Goal: Contribute content: Contribute content

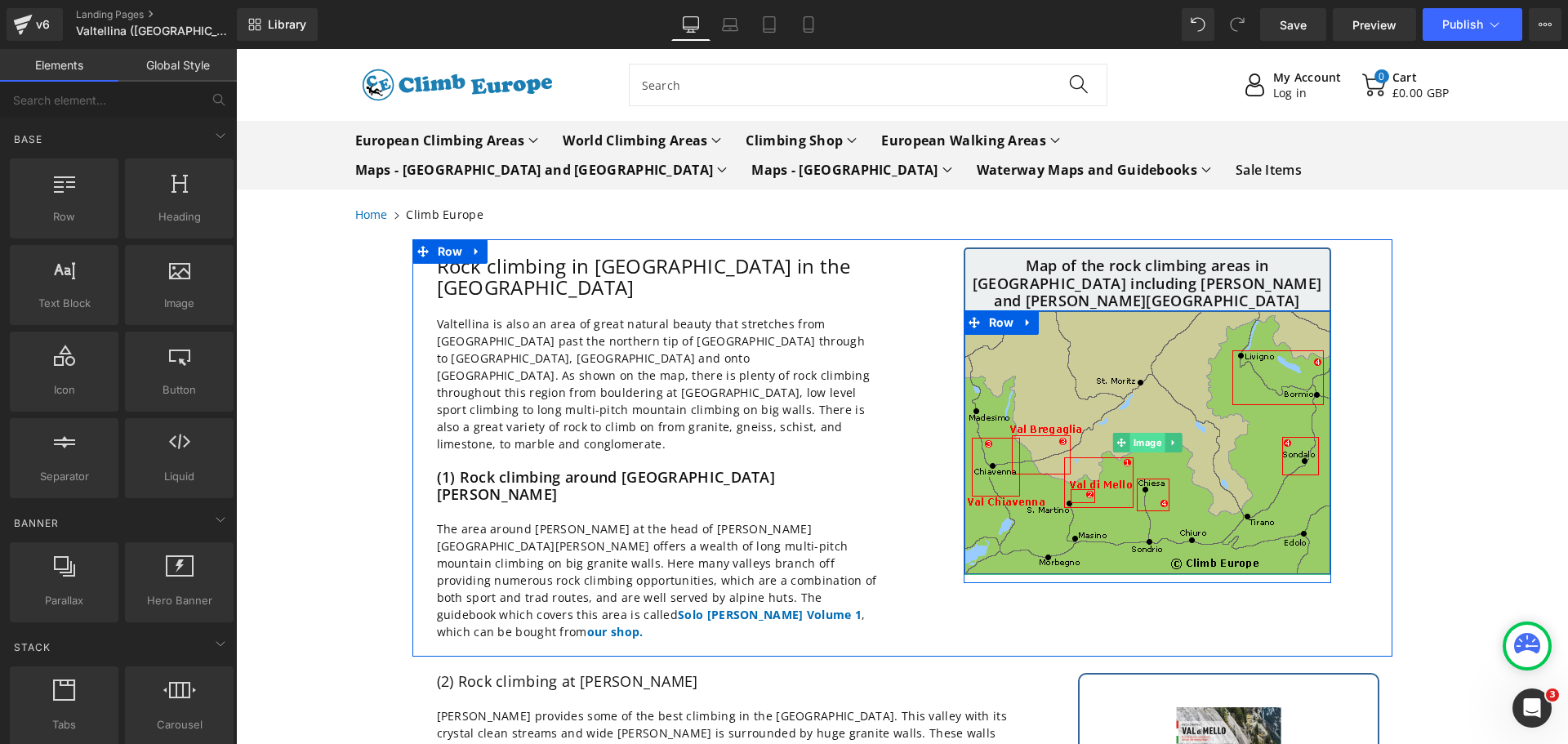
click at [1131, 433] on span "Image" at bounding box center [1147, 442] width 35 height 20
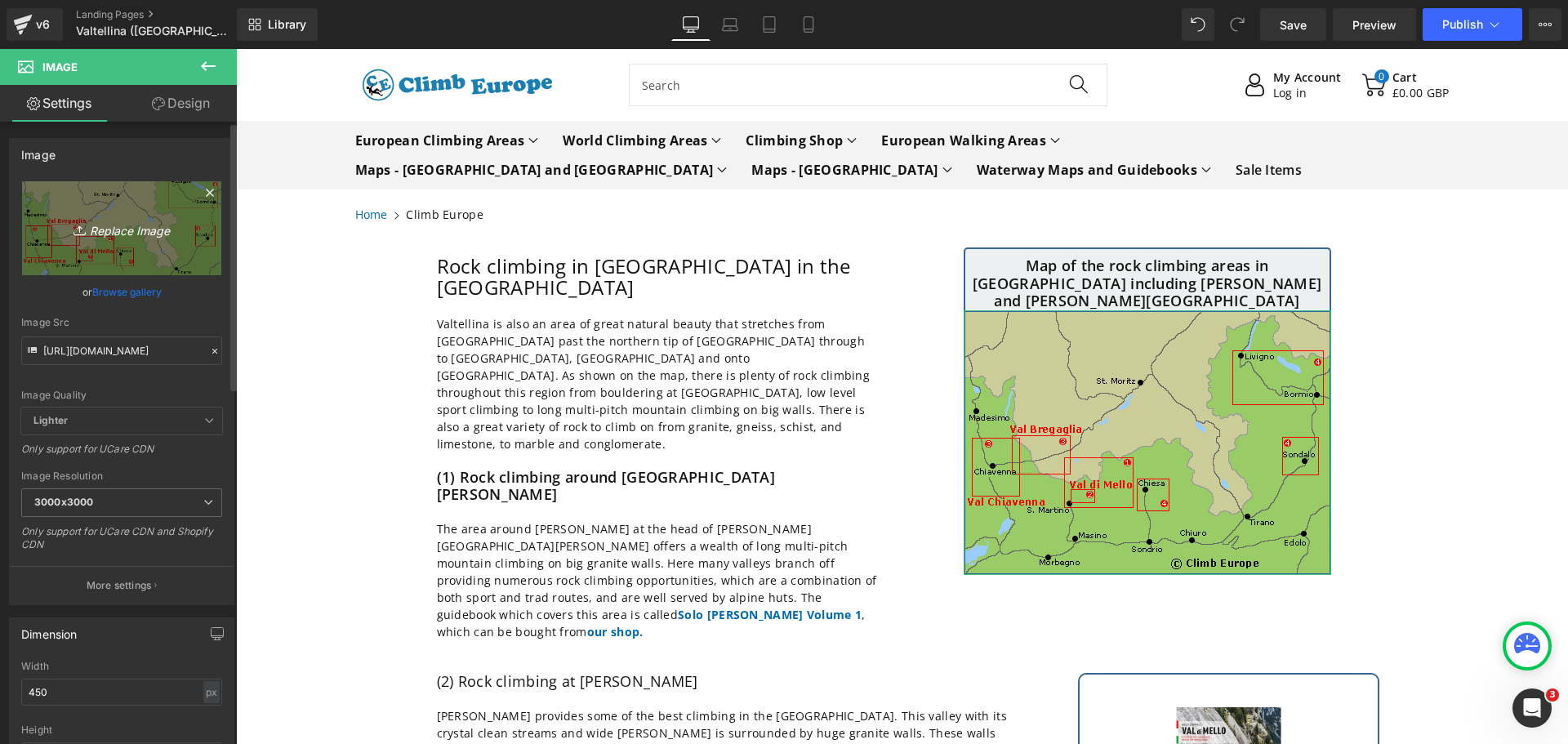
click at [118, 230] on icon "Replace Image" at bounding box center [122, 228] width 131 height 21
type input "C:\fakepath\Valtellina-Rock-Climbing-Areas-Map.gif"
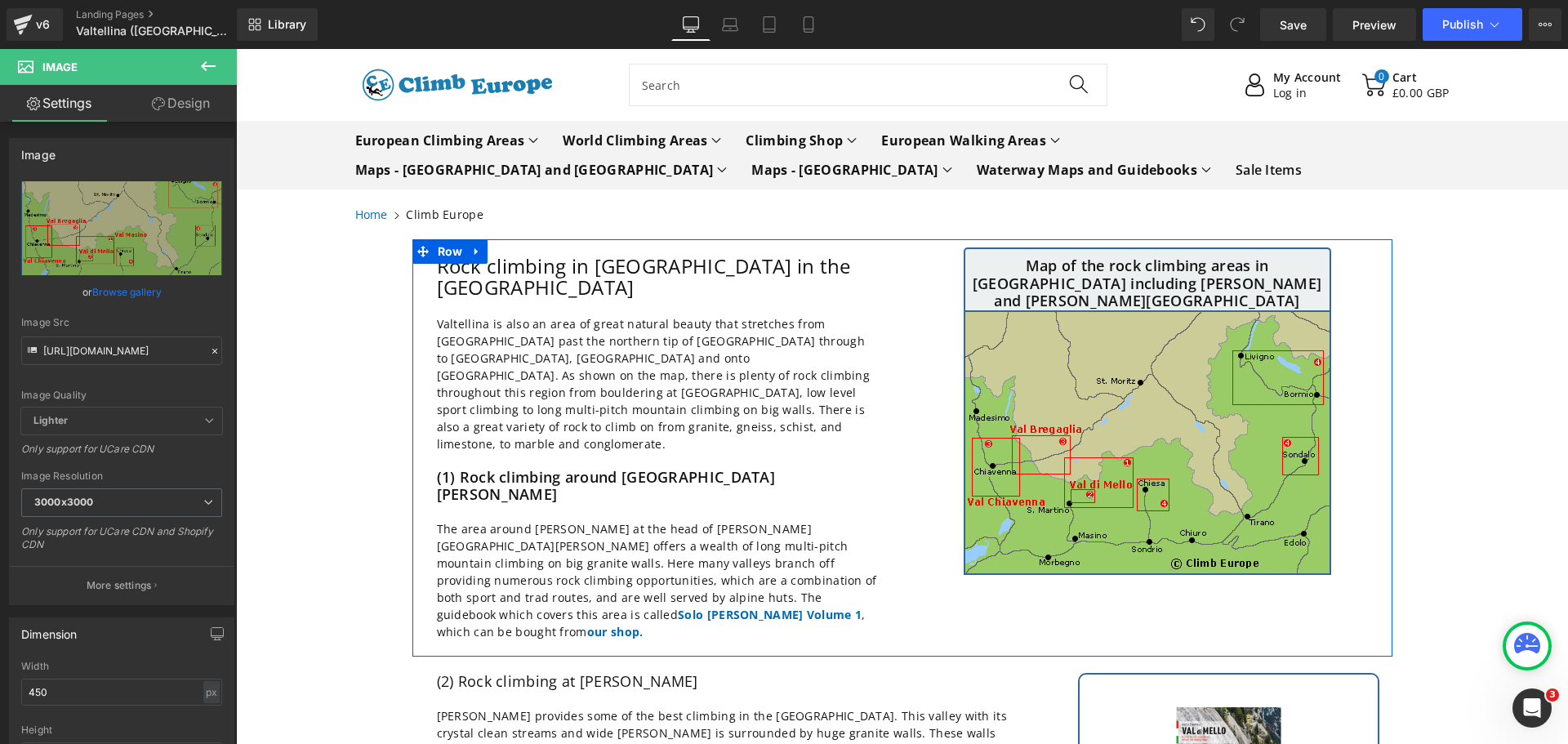
type input "[URL][DOMAIN_NAME]"
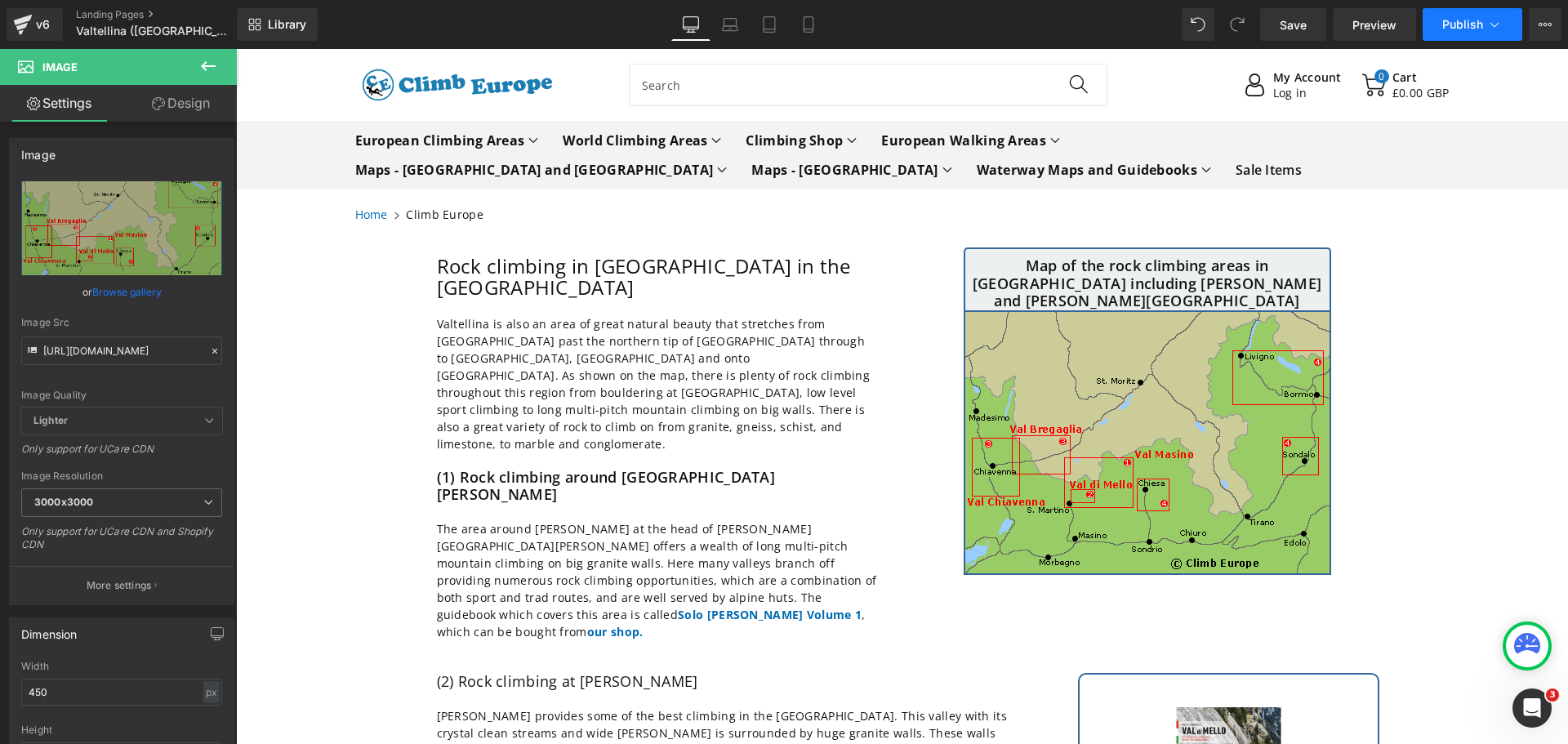
click at [1466, 24] on span "Publish" at bounding box center [1461, 25] width 41 height 13
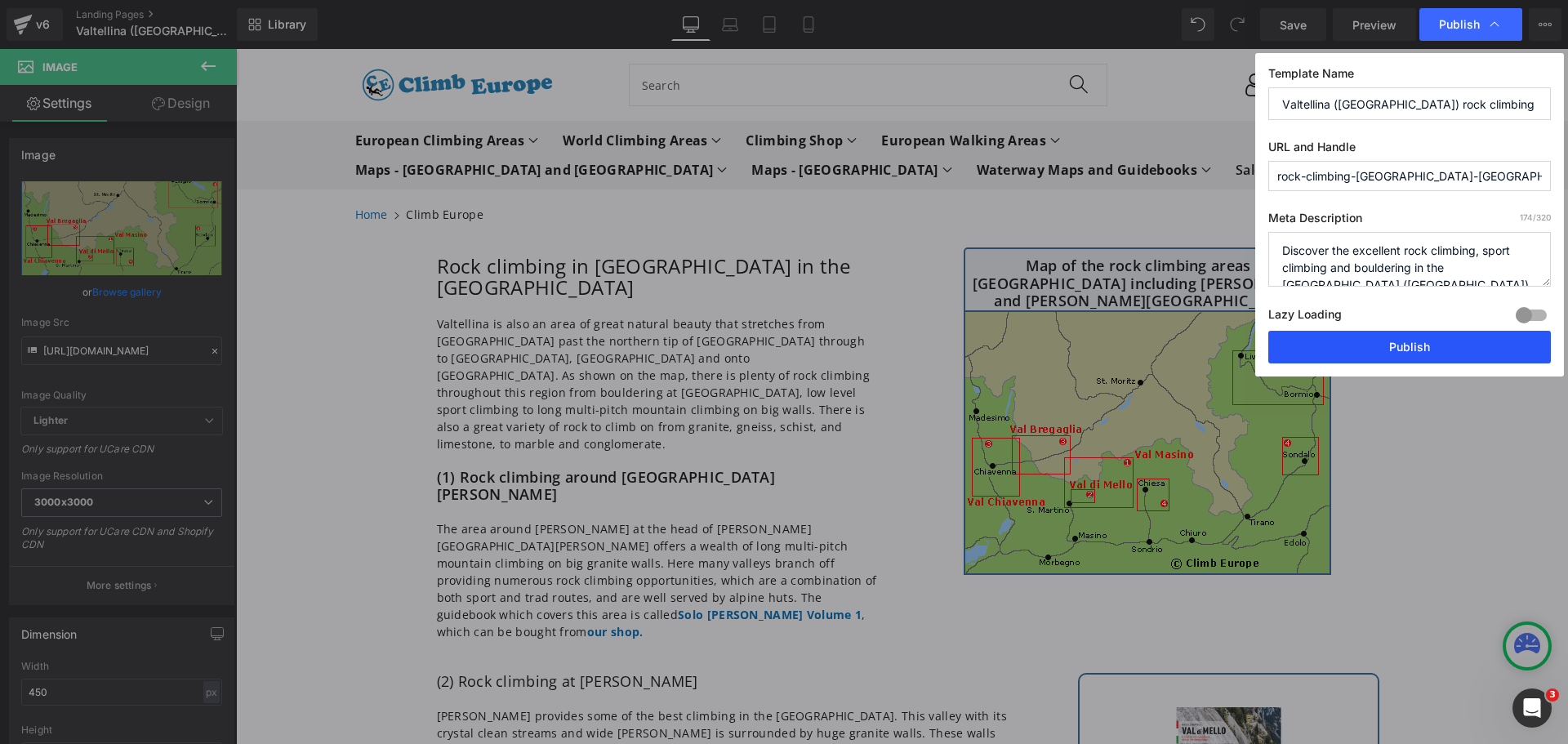
click at [1372, 344] on button "Publish" at bounding box center [1410, 347] width 283 height 33
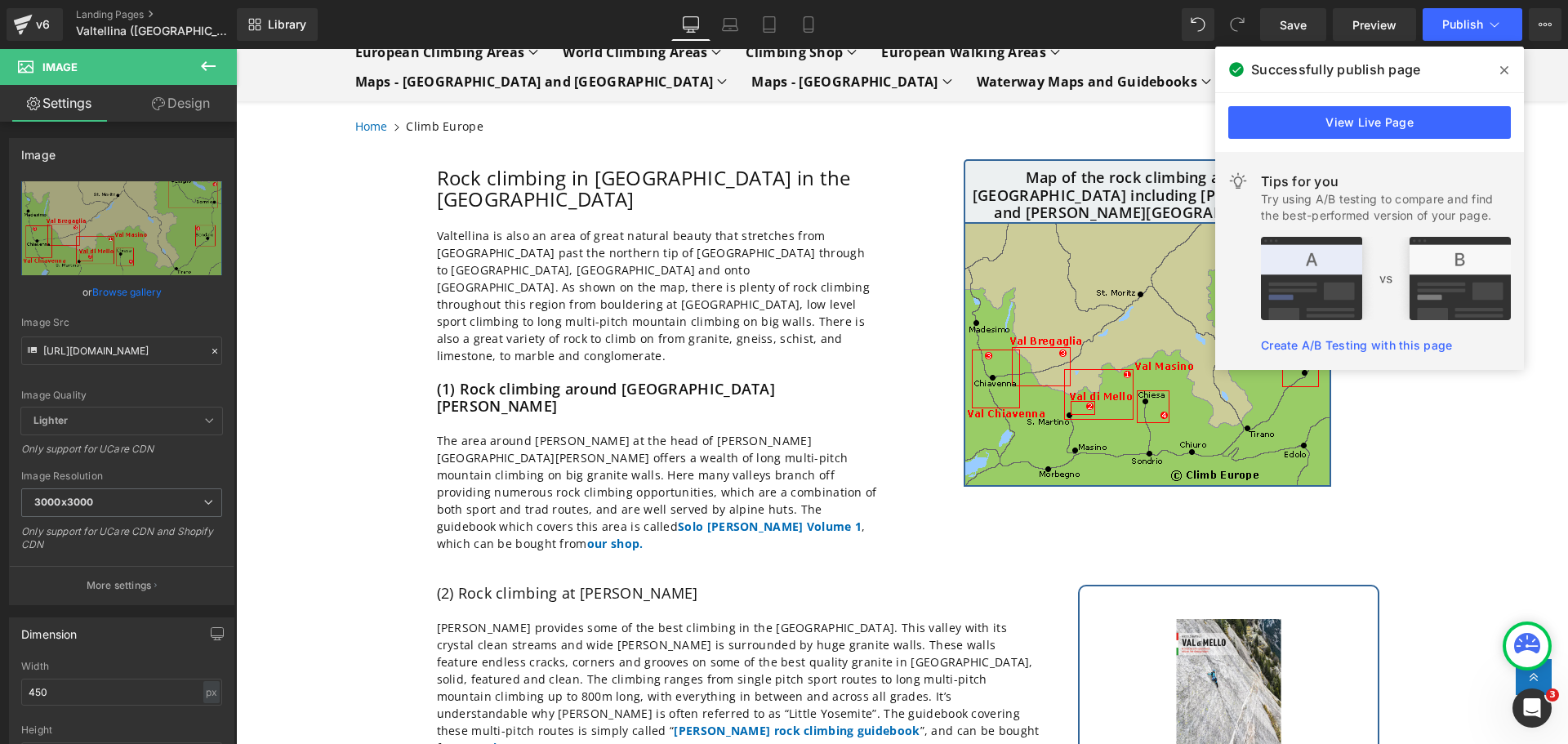
scroll to position [82, 0]
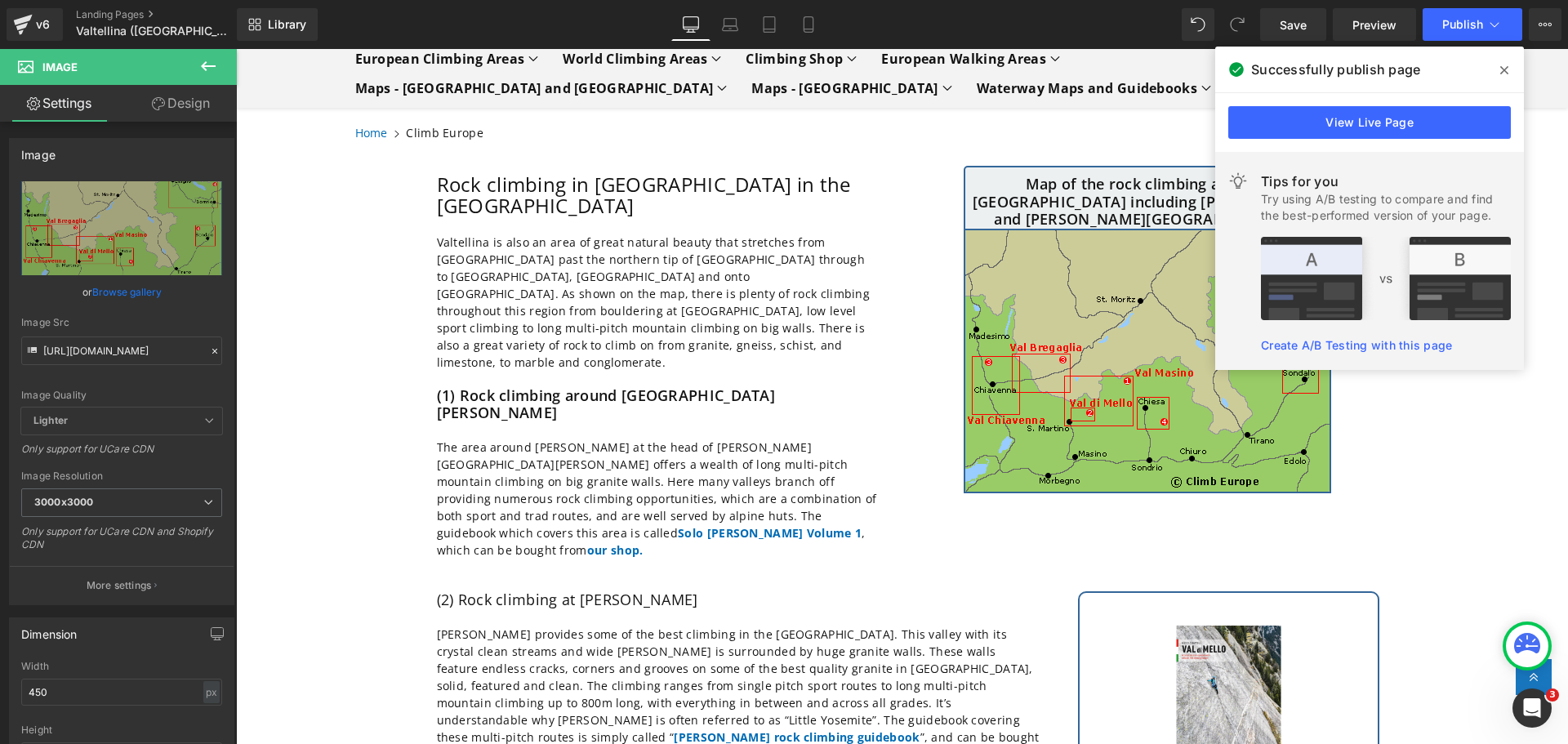
click at [1501, 70] on icon at bounding box center [1504, 71] width 8 height 13
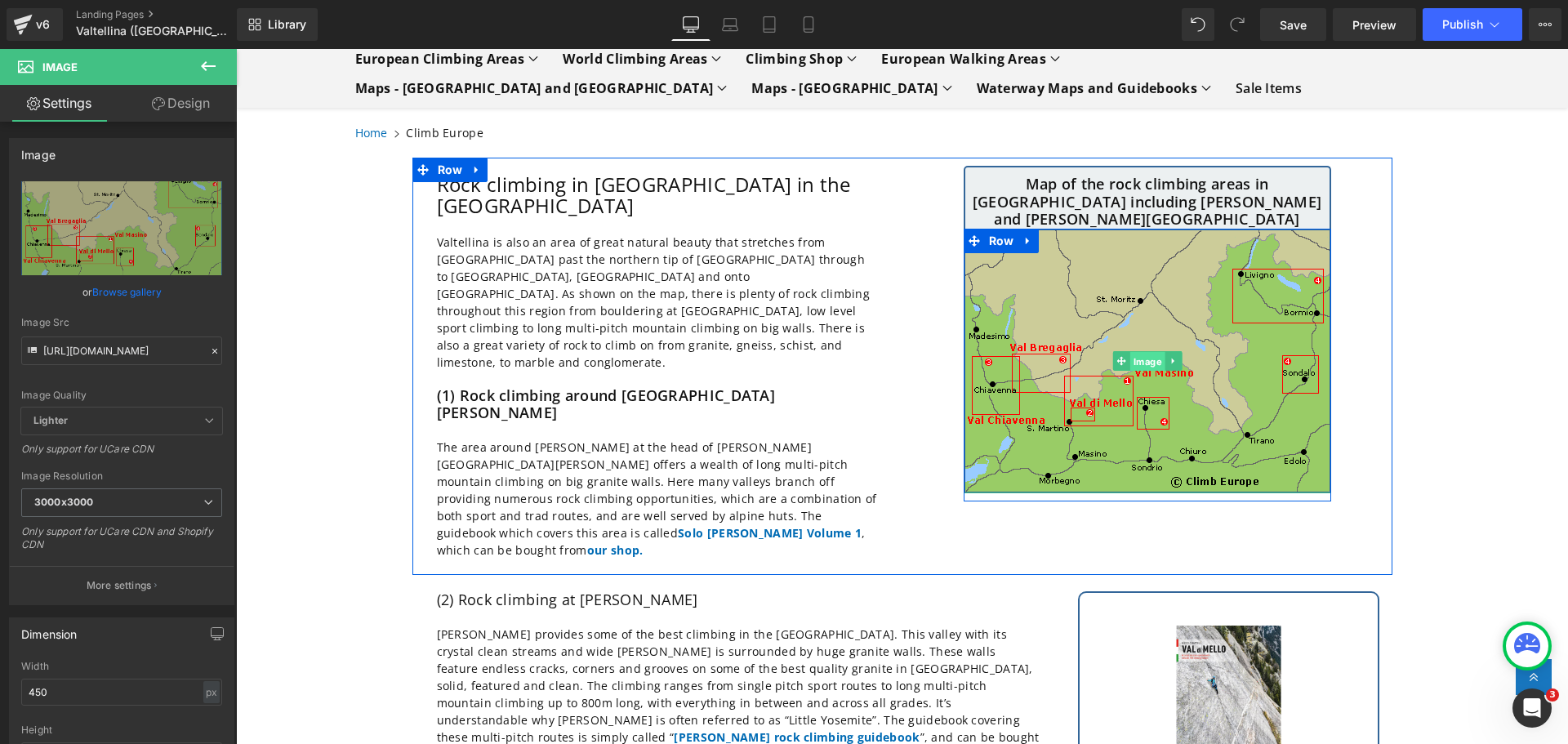
click at [1144, 352] on span "Image" at bounding box center [1147, 361] width 35 height 20
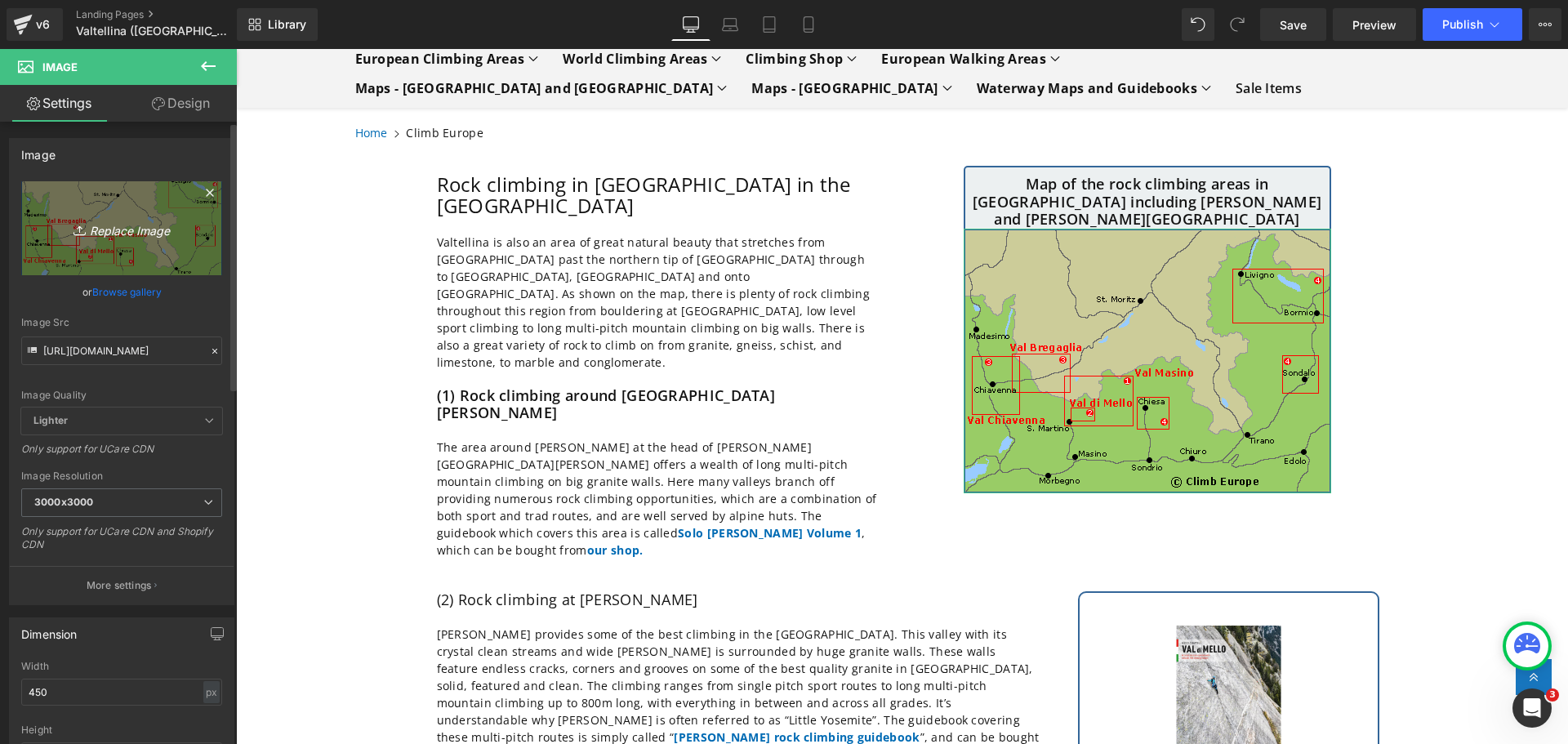
click at [117, 232] on icon "Replace Image" at bounding box center [122, 228] width 131 height 21
type input "C:\fakepath\Valtellina-Rock-Climbing-Areas-Map.gif"
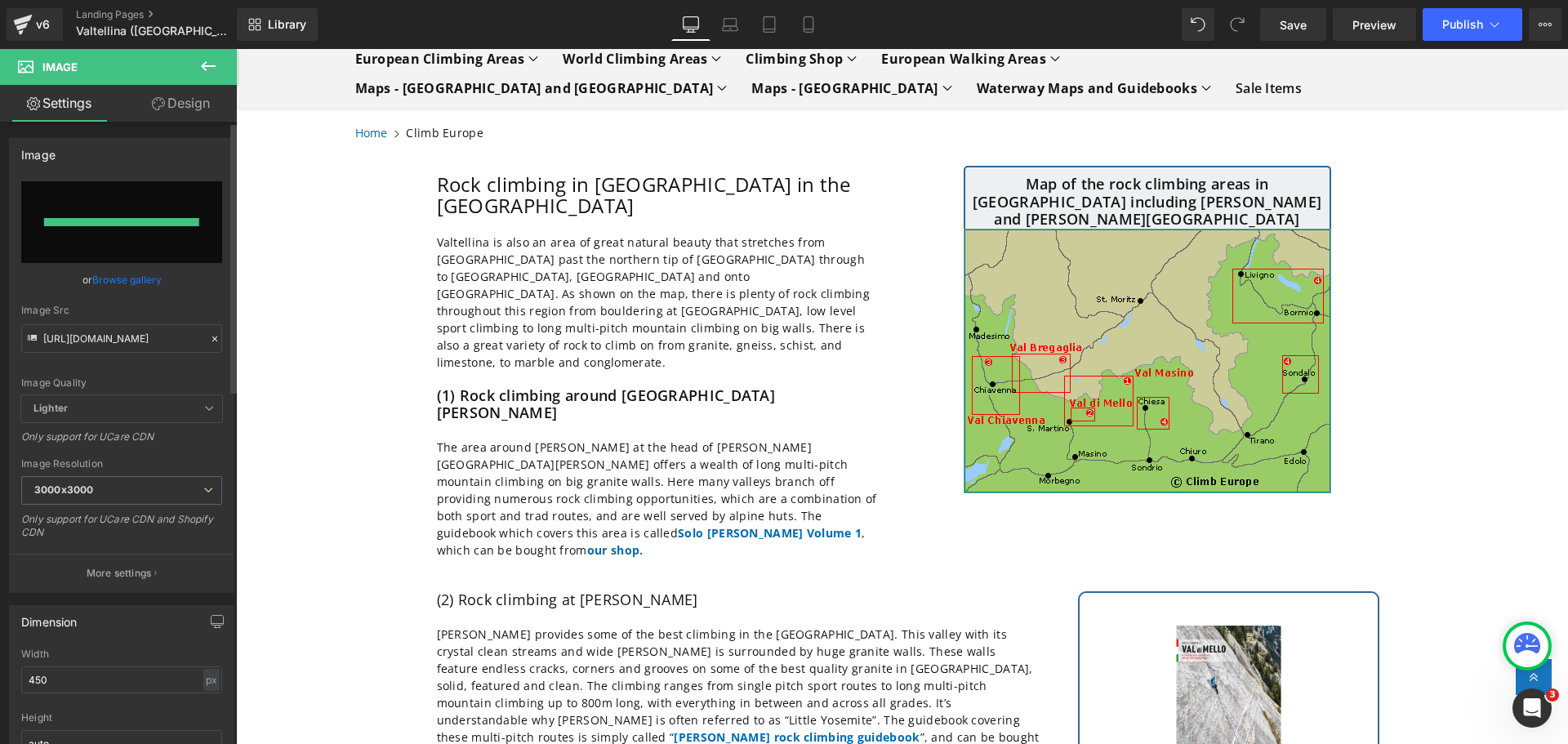
type input "[URL][DOMAIN_NAME]"
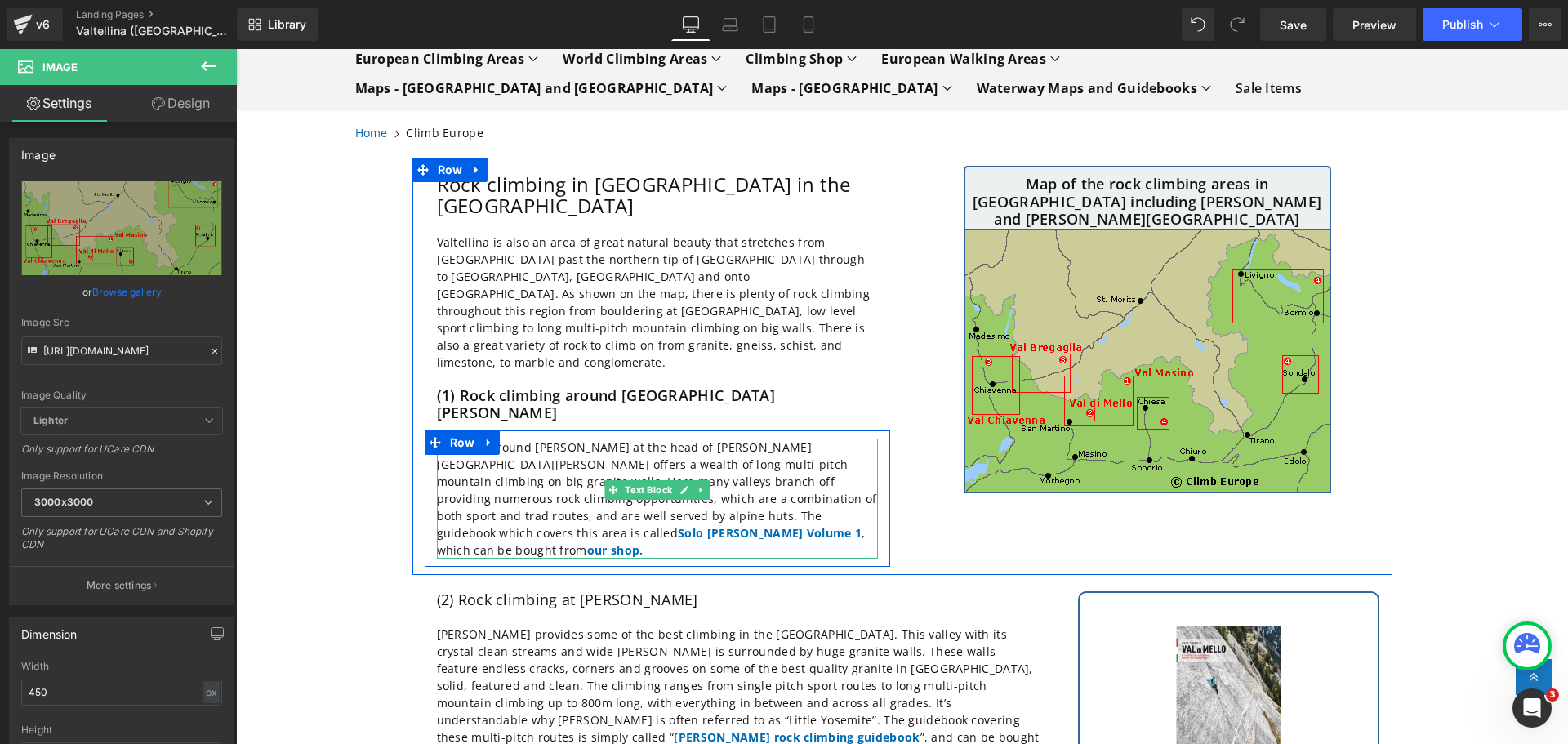
click at [535, 438] on p "The area around [PERSON_NAME] at the head of [PERSON_NAME][GEOGRAPHIC_DATA][PER…" at bounding box center [657, 498] width 441 height 120
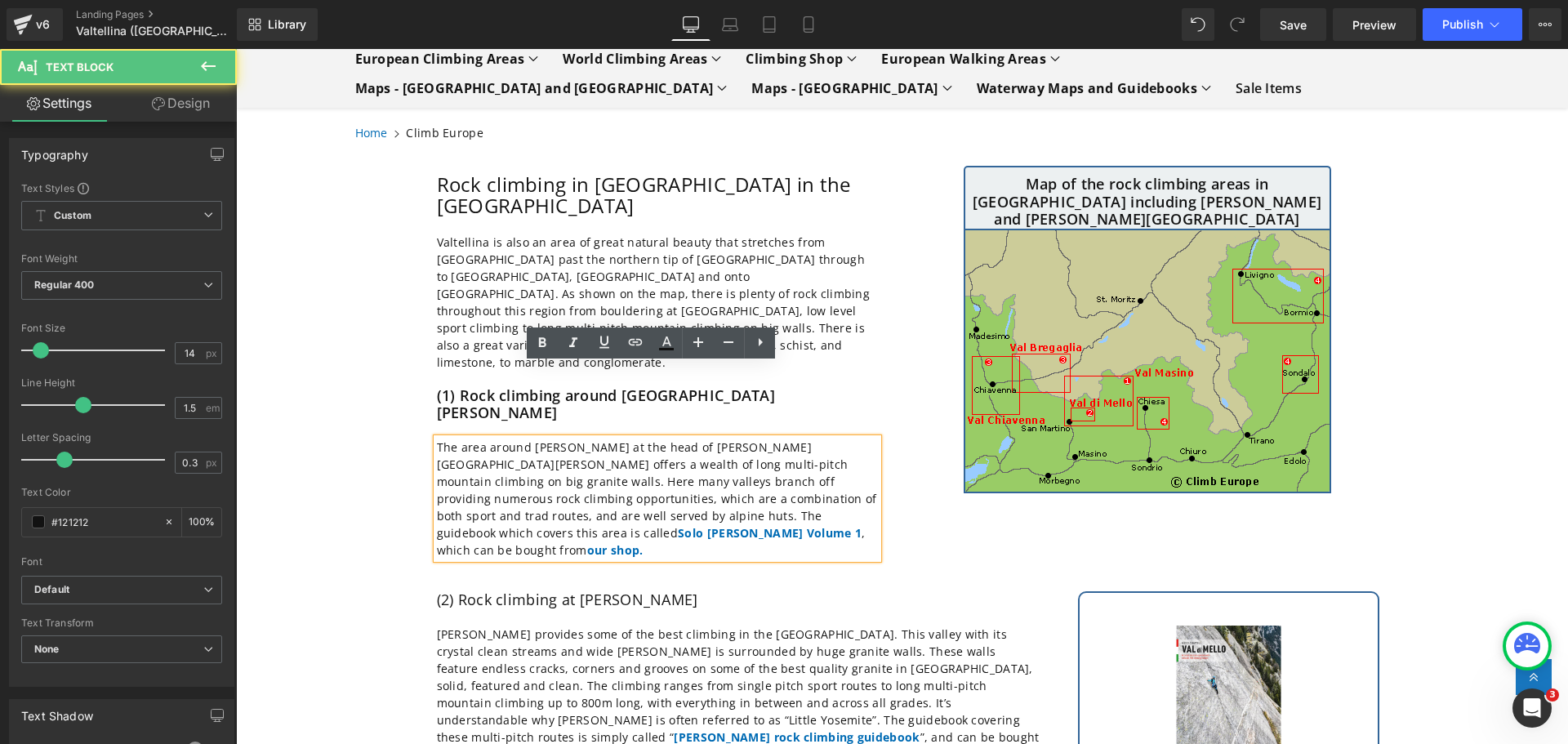
click at [527, 438] on p "The area around [PERSON_NAME] at the head of [PERSON_NAME][GEOGRAPHIC_DATA][PER…" at bounding box center [657, 498] width 441 height 120
click at [533, 438] on p "The area around [PERSON_NAME] at the head of [PERSON_NAME][GEOGRAPHIC_DATA][PER…" at bounding box center [657, 498] width 441 height 120
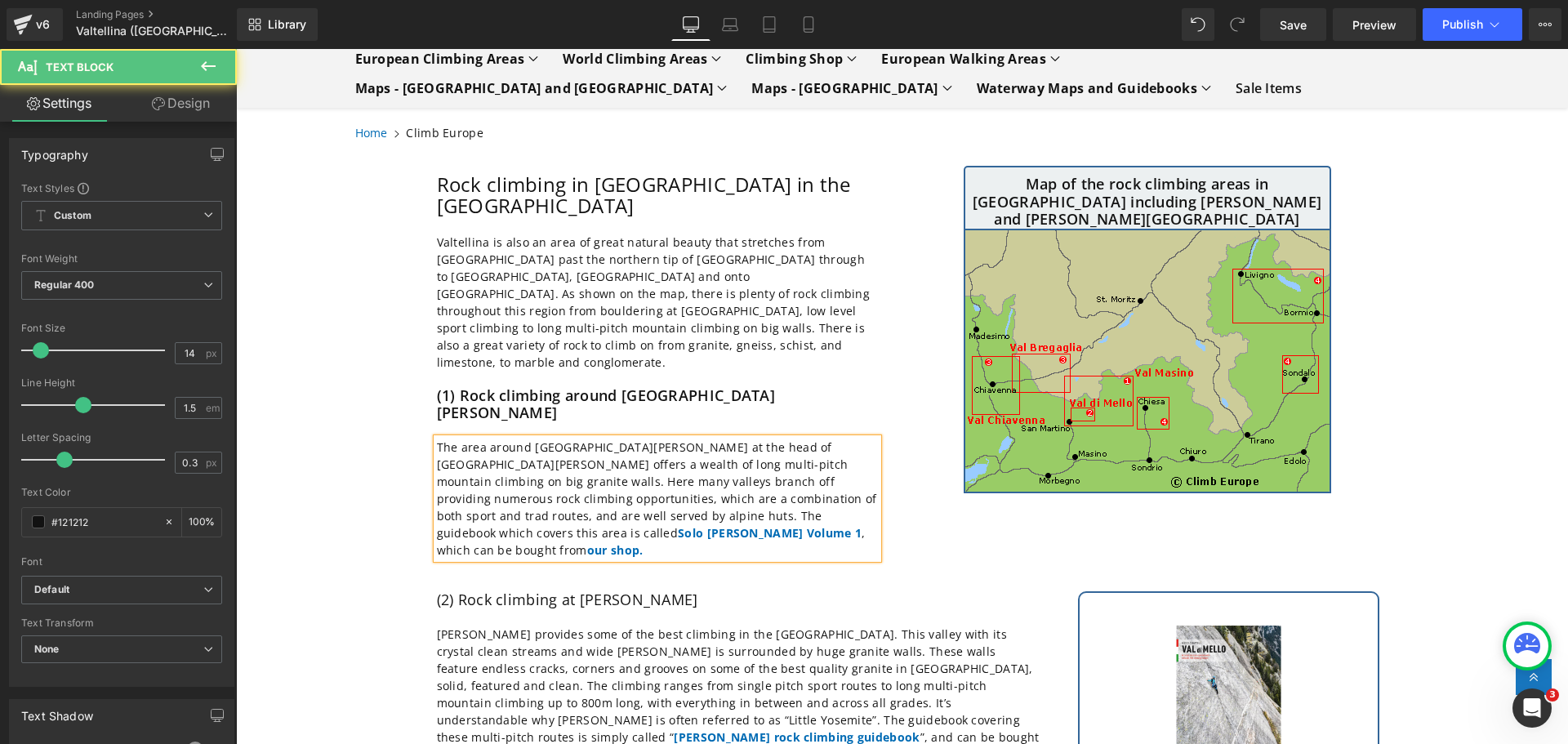
click at [595, 438] on p "The area around [GEOGRAPHIC_DATA][PERSON_NAME] at the head of [GEOGRAPHIC_DATA]…" at bounding box center [657, 498] width 441 height 120
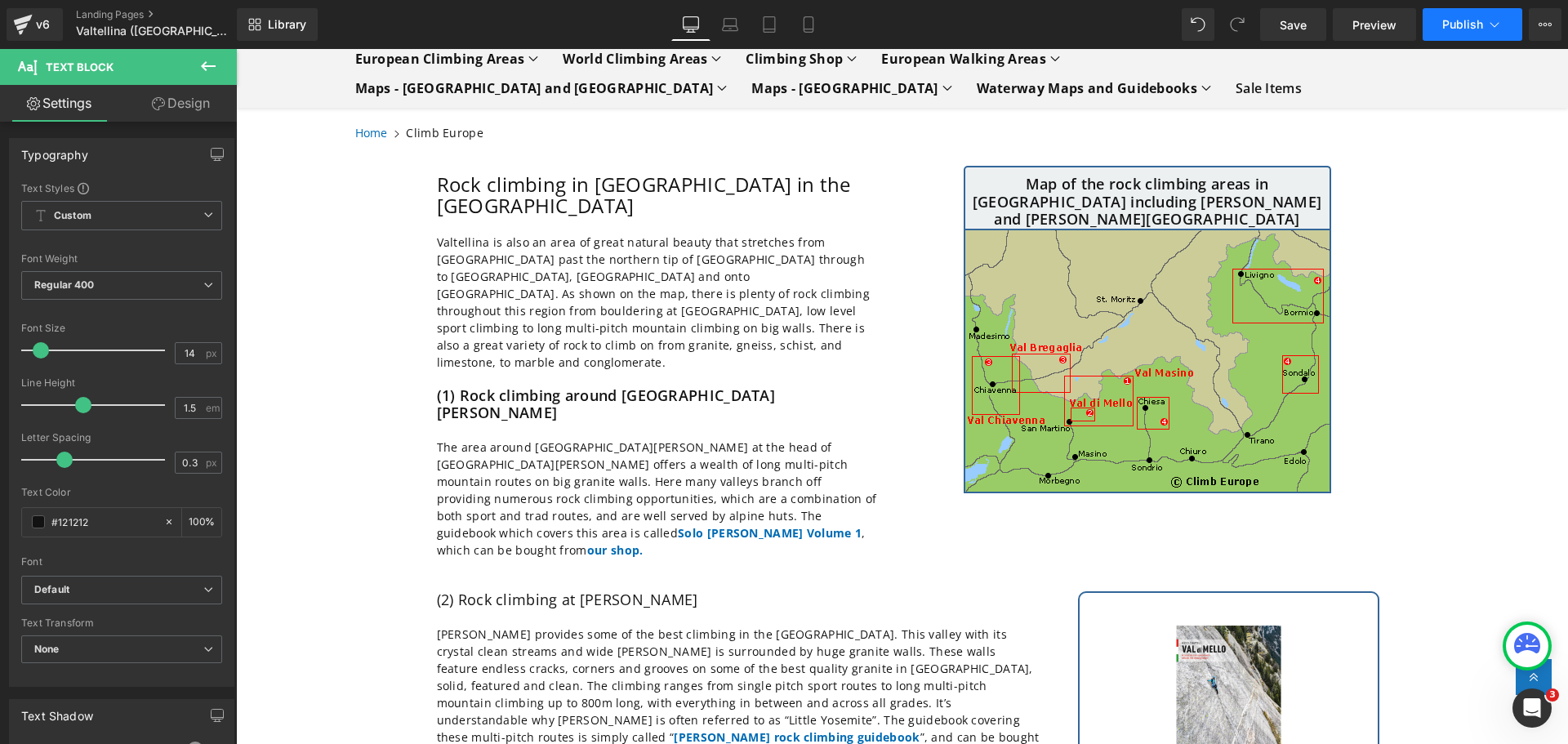
click at [1491, 25] on icon at bounding box center [1494, 24] width 16 height 16
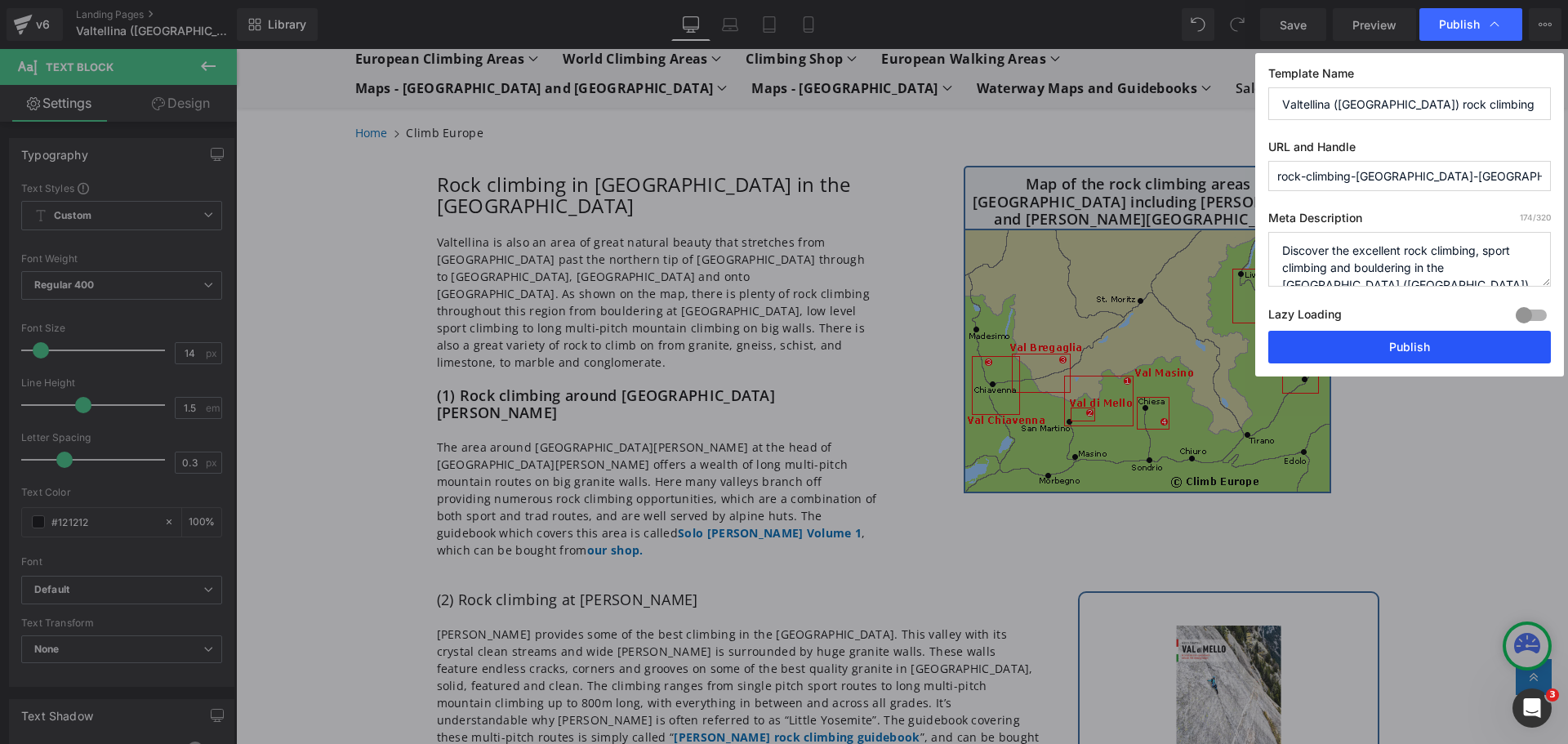
click at [1378, 352] on button "Publish" at bounding box center [1410, 347] width 283 height 33
